Goal: Transaction & Acquisition: Purchase product/service

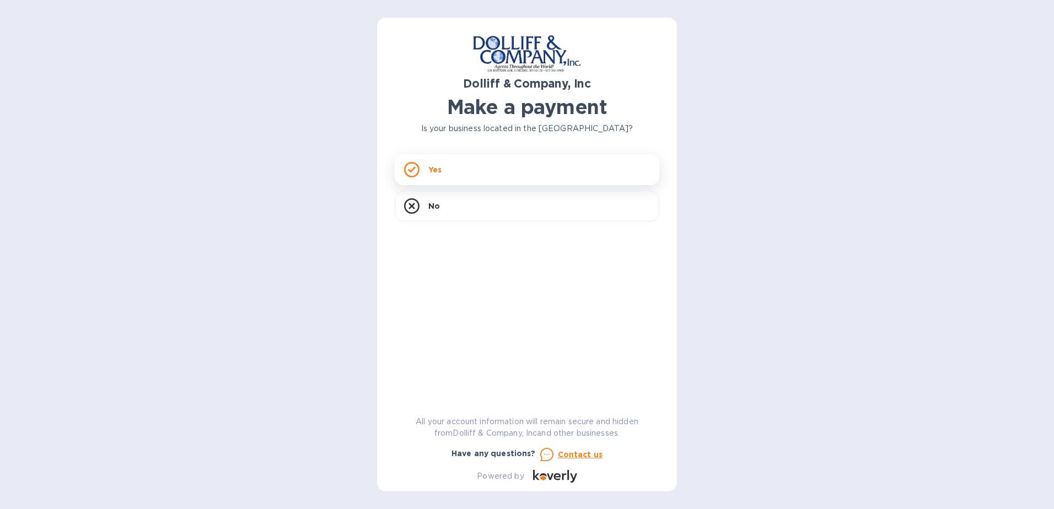
click at [455, 166] on div "Yes" at bounding box center [527, 169] width 265 height 31
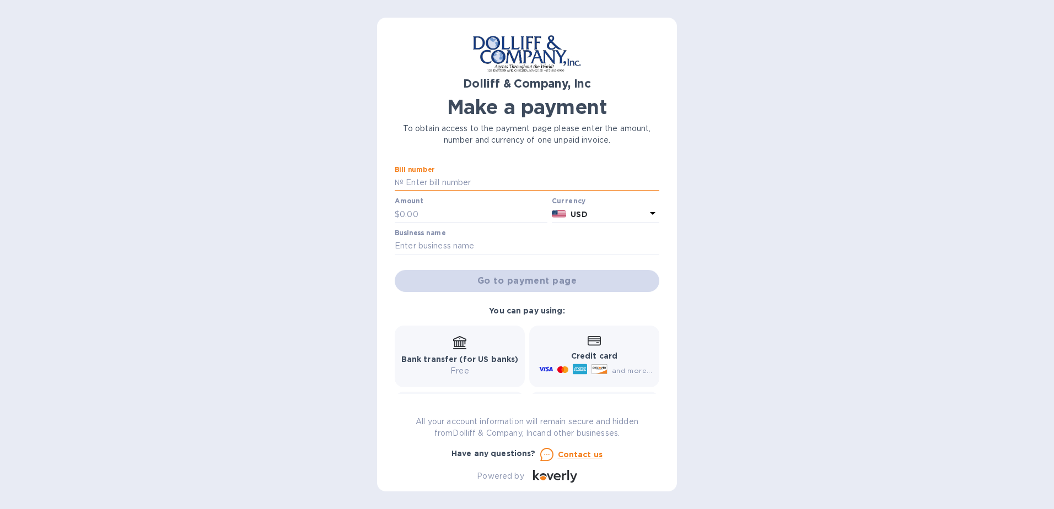
click at [464, 178] on input "text" at bounding box center [532, 183] width 256 height 17
type input "875578"
click at [455, 212] on input "text" at bounding box center [474, 214] width 148 height 17
type input "385.68"
click at [449, 242] on input "text" at bounding box center [527, 246] width 265 height 17
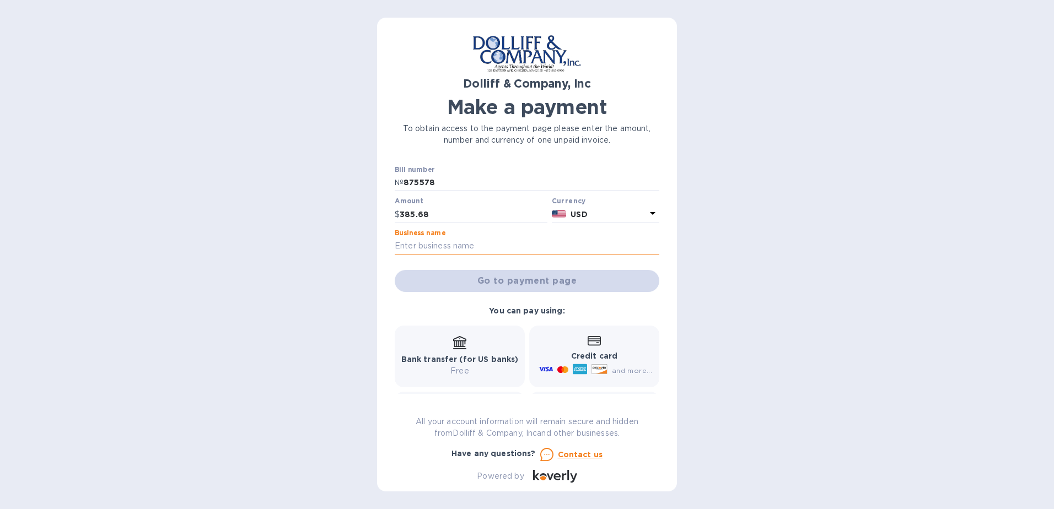
type input "yankee drilling co"
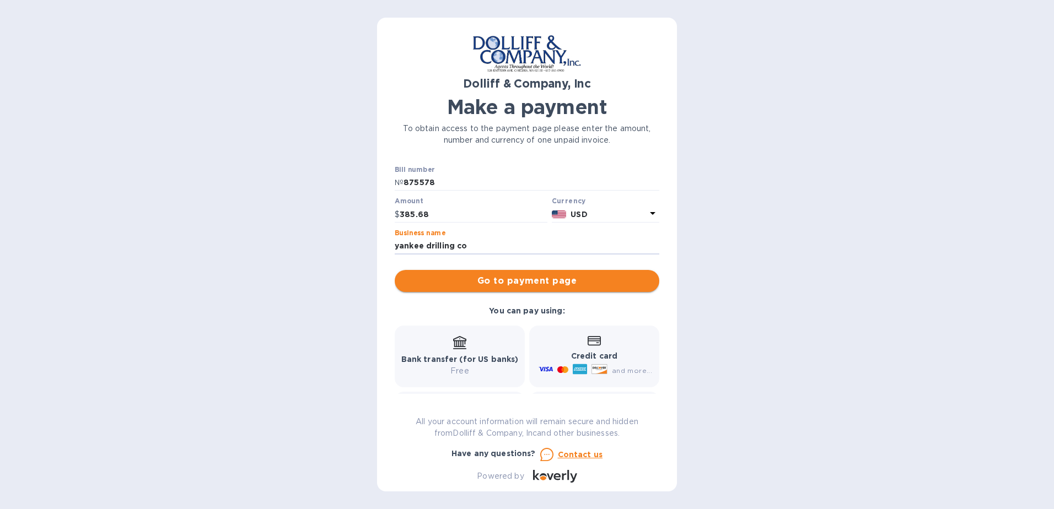
click at [448, 283] on span "Go to payment page" at bounding box center [527, 281] width 247 height 13
